Goal: Transaction & Acquisition: Book appointment/travel/reservation

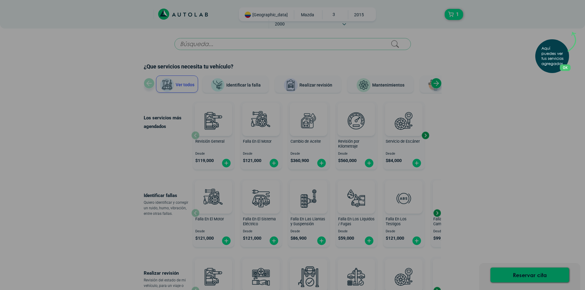
click at [566, 66] on button "OK" at bounding box center [565, 67] width 11 height 6
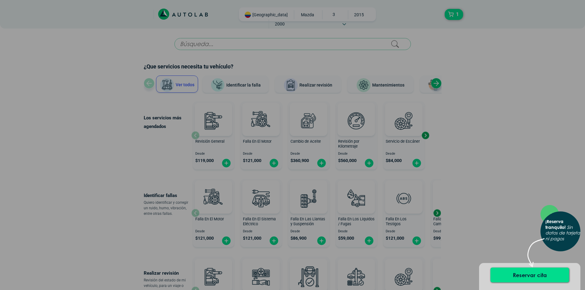
click at [538, 180] on div "× ¡Reserva tranquilo! Sin datos de tarjeta ni pagos" at bounding box center [292, 145] width 585 height 290
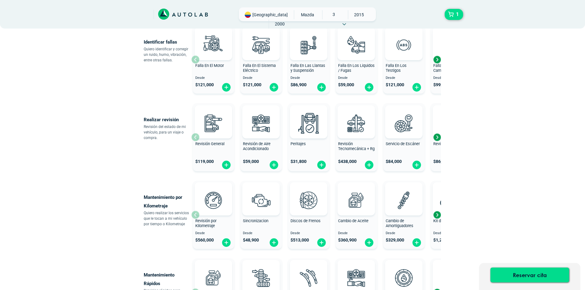
scroll to position [205, 0]
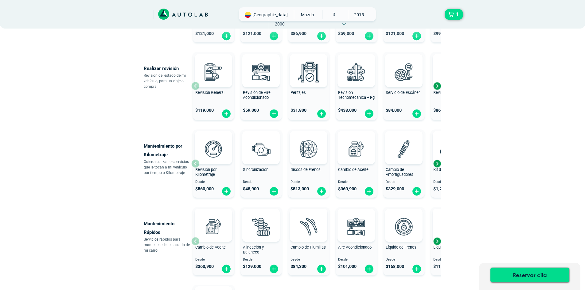
click at [216, 166] on div "Revisión por Kilometraje Desde $ 560,000" at bounding box center [213, 163] width 41 height 65
click at [257, 161] on img at bounding box center [260, 148] width 27 height 27
click at [437, 163] on div "Next slide" at bounding box center [436, 163] width 9 height 9
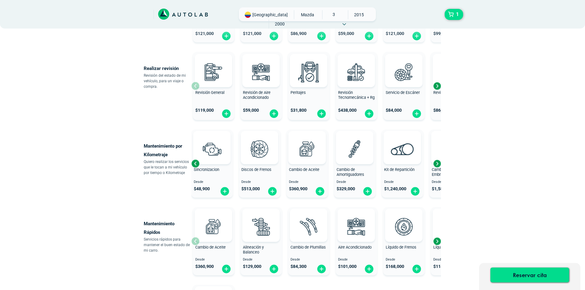
click at [437, 163] on div "Next slide" at bounding box center [436, 163] width 9 height 9
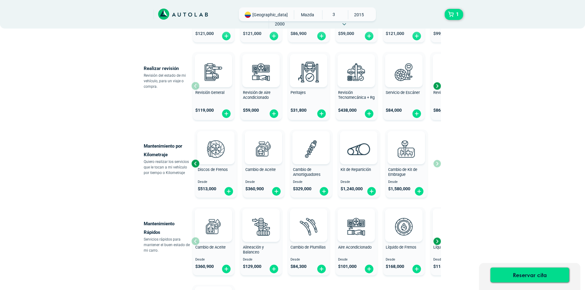
click at [437, 163] on div "Revisión por Kilometraje Desde $ 560,000 Sincronizacion Desde $ 48,900 Discos d…" at bounding box center [316, 163] width 250 height 73
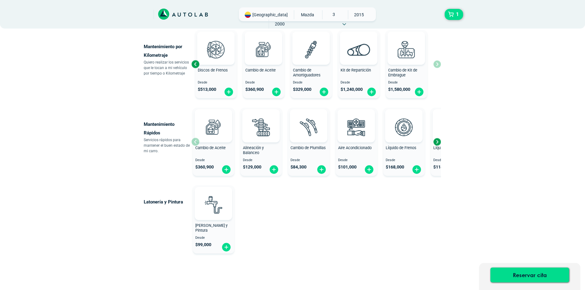
scroll to position [307, 0]
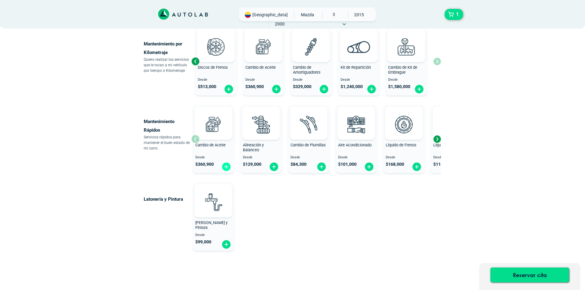
click at [228, 164] on img at bounding box center [226, 167] width 10 height 10
click at [273, 88] on img at bounding box center [276, 89] width 10 height 10
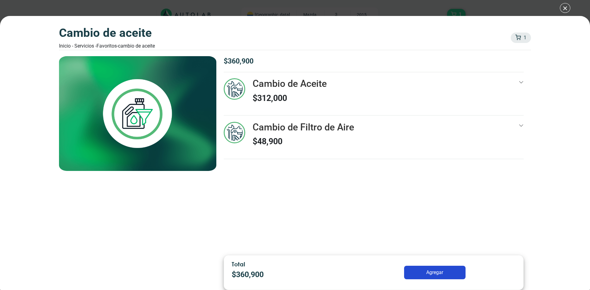
click at [565, 8] on div "Cambio de Aceite Inicio - Servicios - Favoritos - Cambio de Aceite 1 1 Cambio d…" at bounding box center [295, 145] width 590 height 290
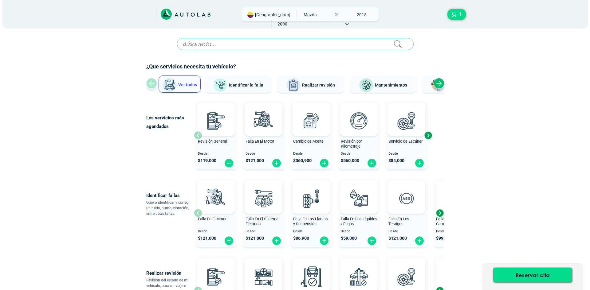
scroll to position [307, 0]
